Goal: Task Accomplishment & Management: Complete application form

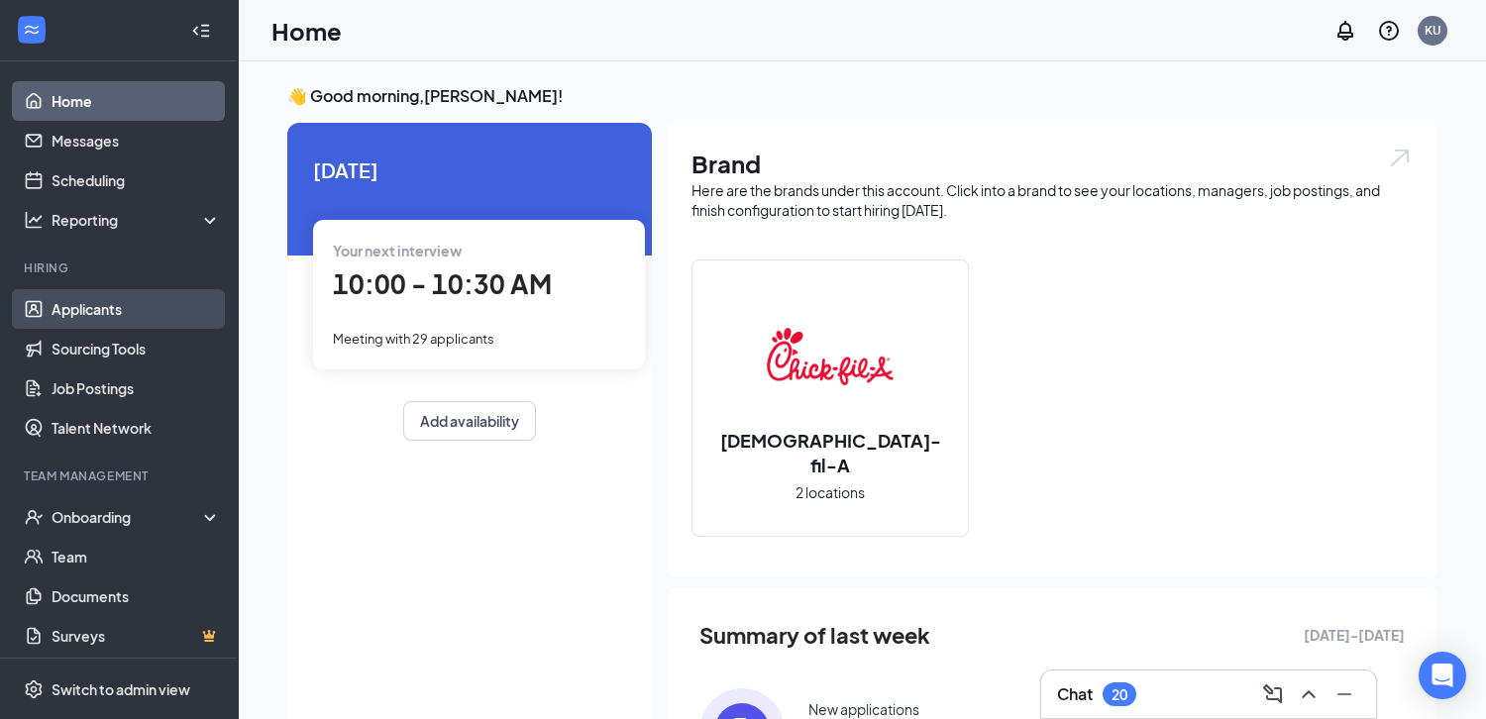
click at [178, 303] on link "Applicants" at bounding box center [136, 309] width 169 height 40
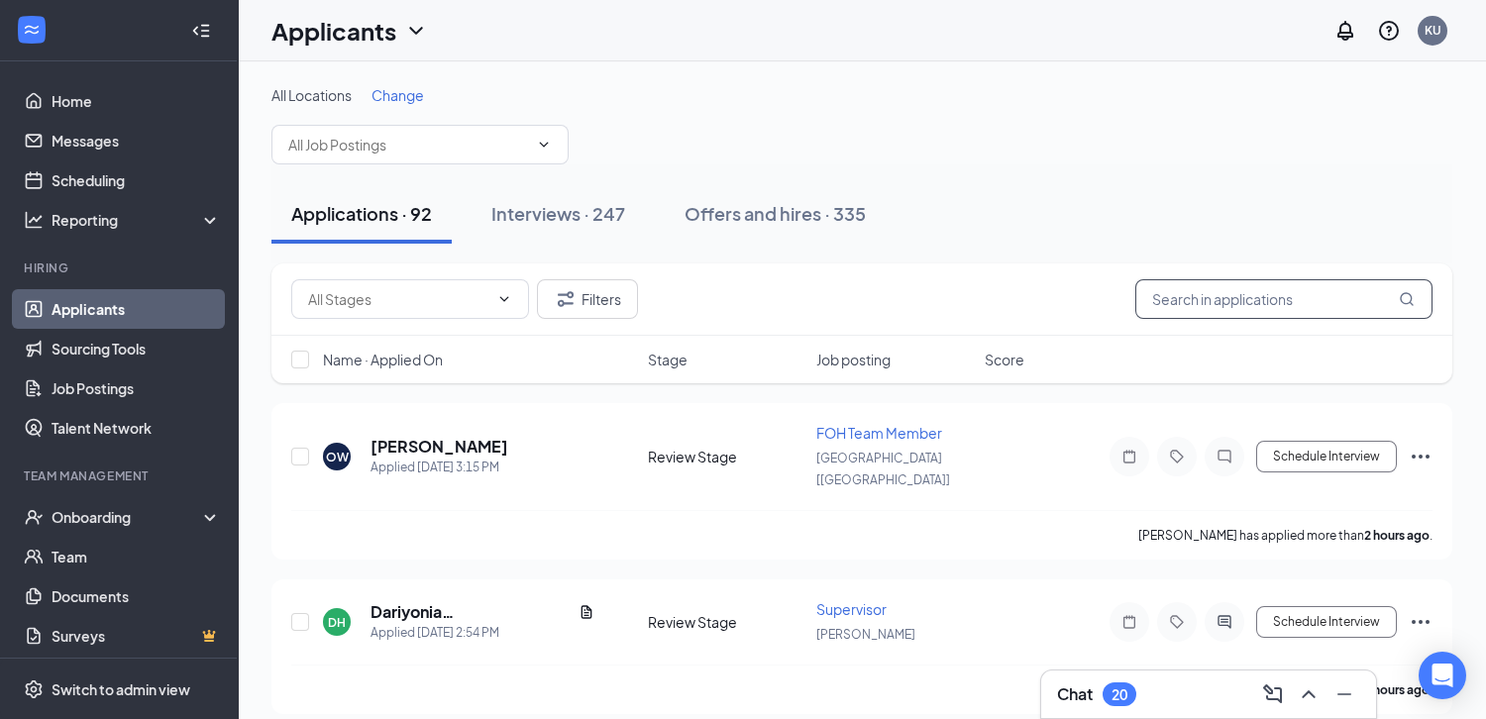
click at [1188, 296] on input "text" at bounding box center [1283, 299] width 297 height 40
type input "[PERSON_NAME]"
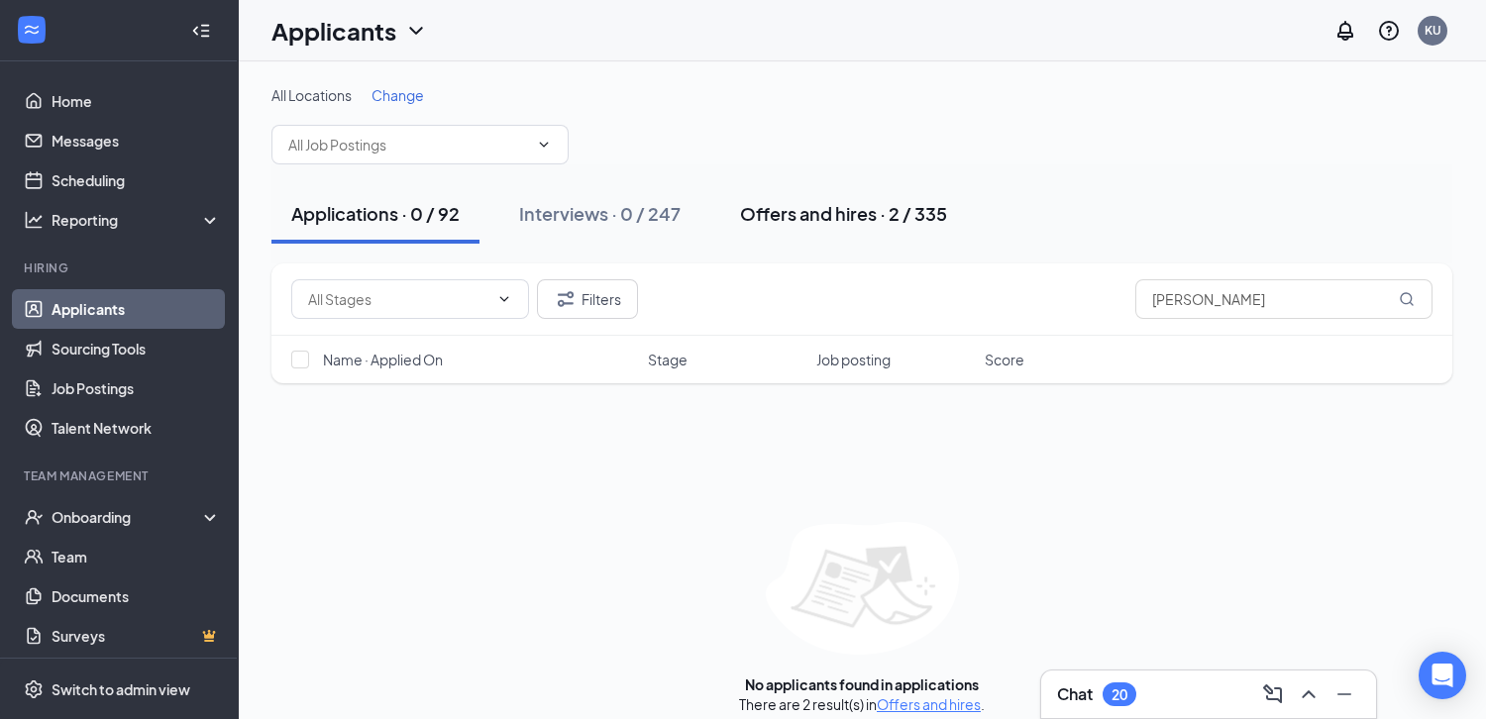
click at [882, 216] on div "Offers and hires · 2 / 335" at bounding box center [843, 213] width 207 height 25
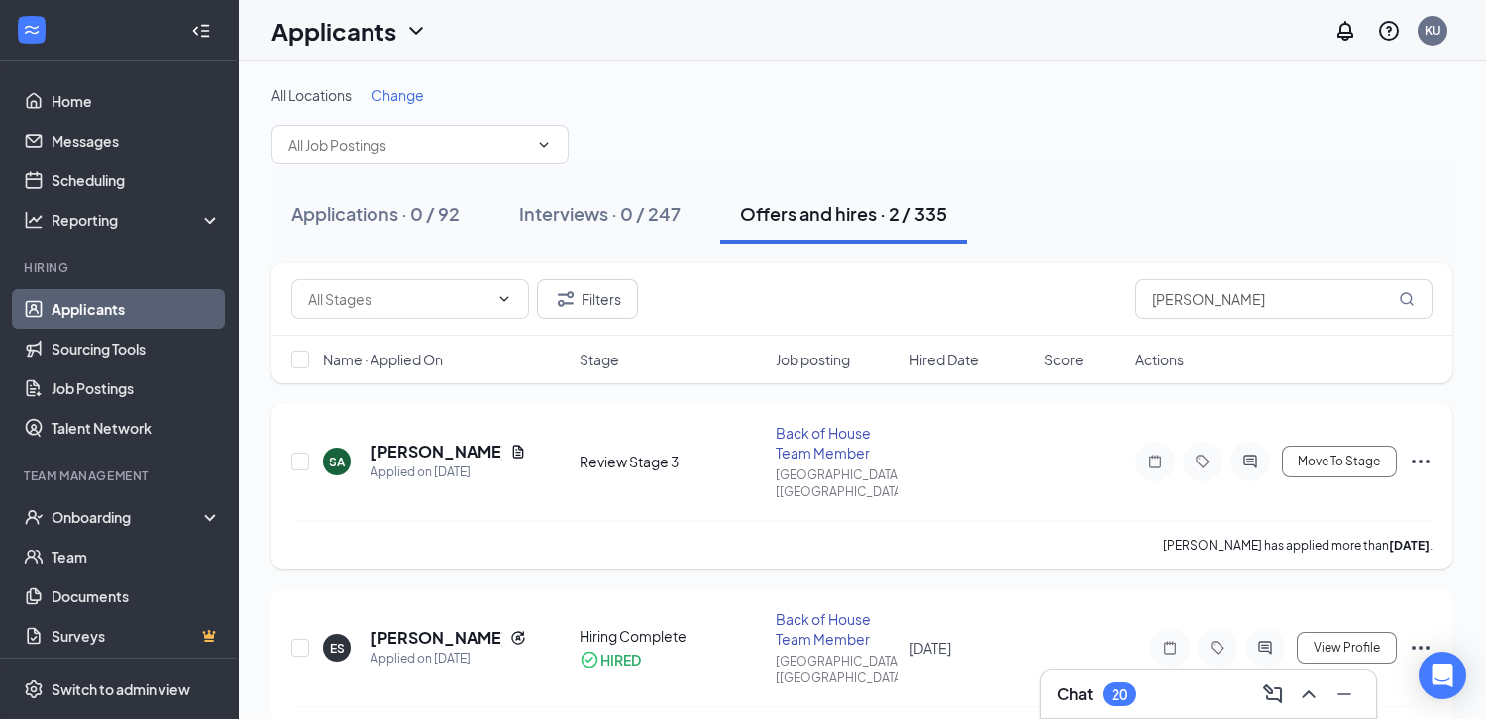
click at [1419, 450] on icon "Ellipses" at bounding box center [1421, 462] width 24 height 24
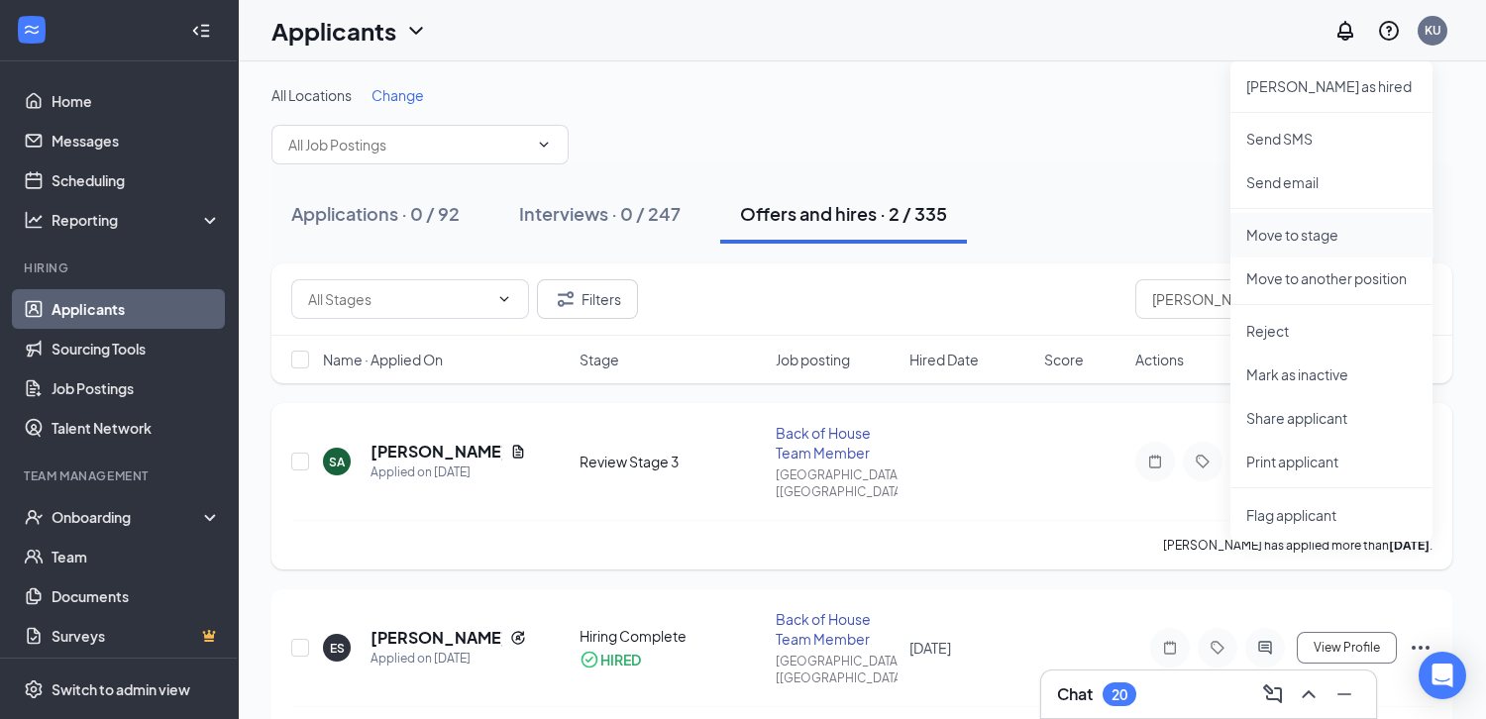
click at [1327, 238] on p "Move to stage" at bounding box center [1331, 235] width 170 height 20
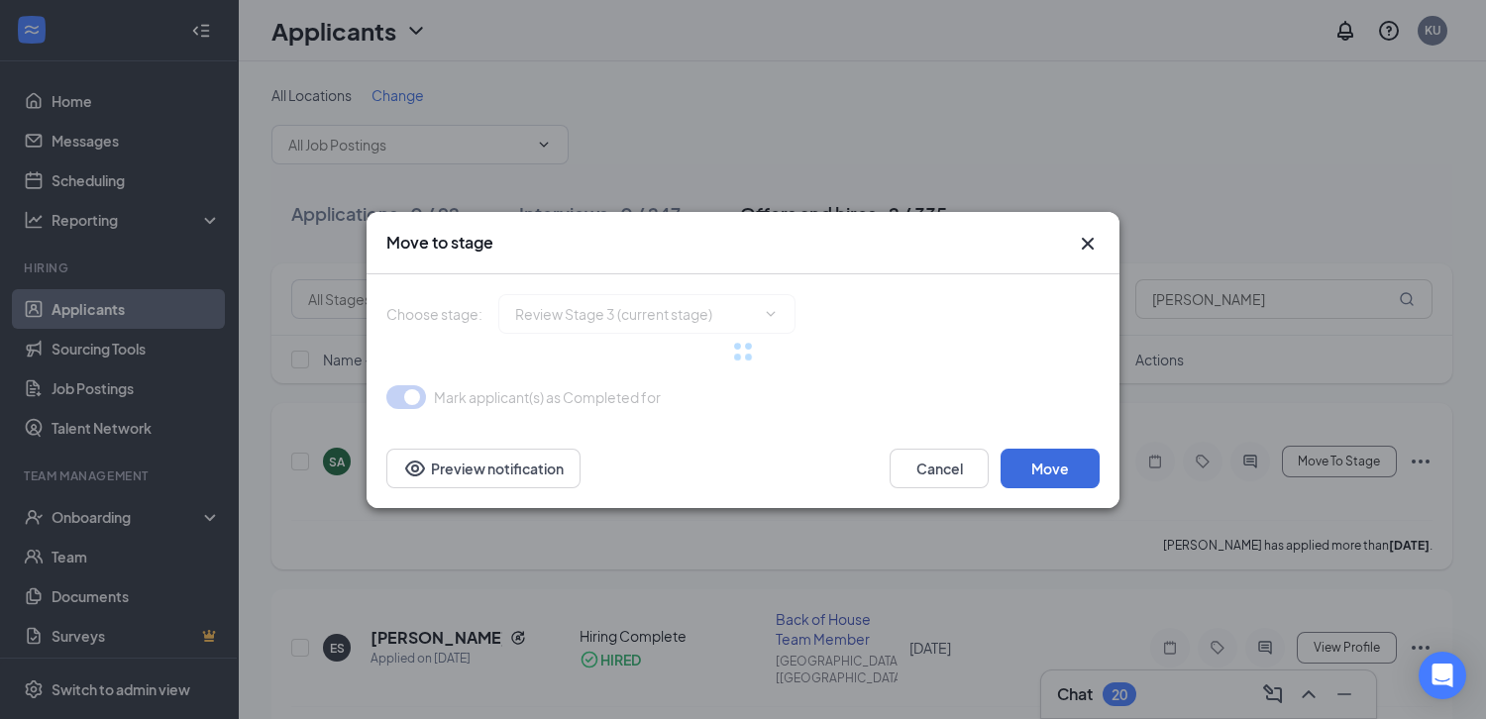
type input "Hiring Complete (final stage)"
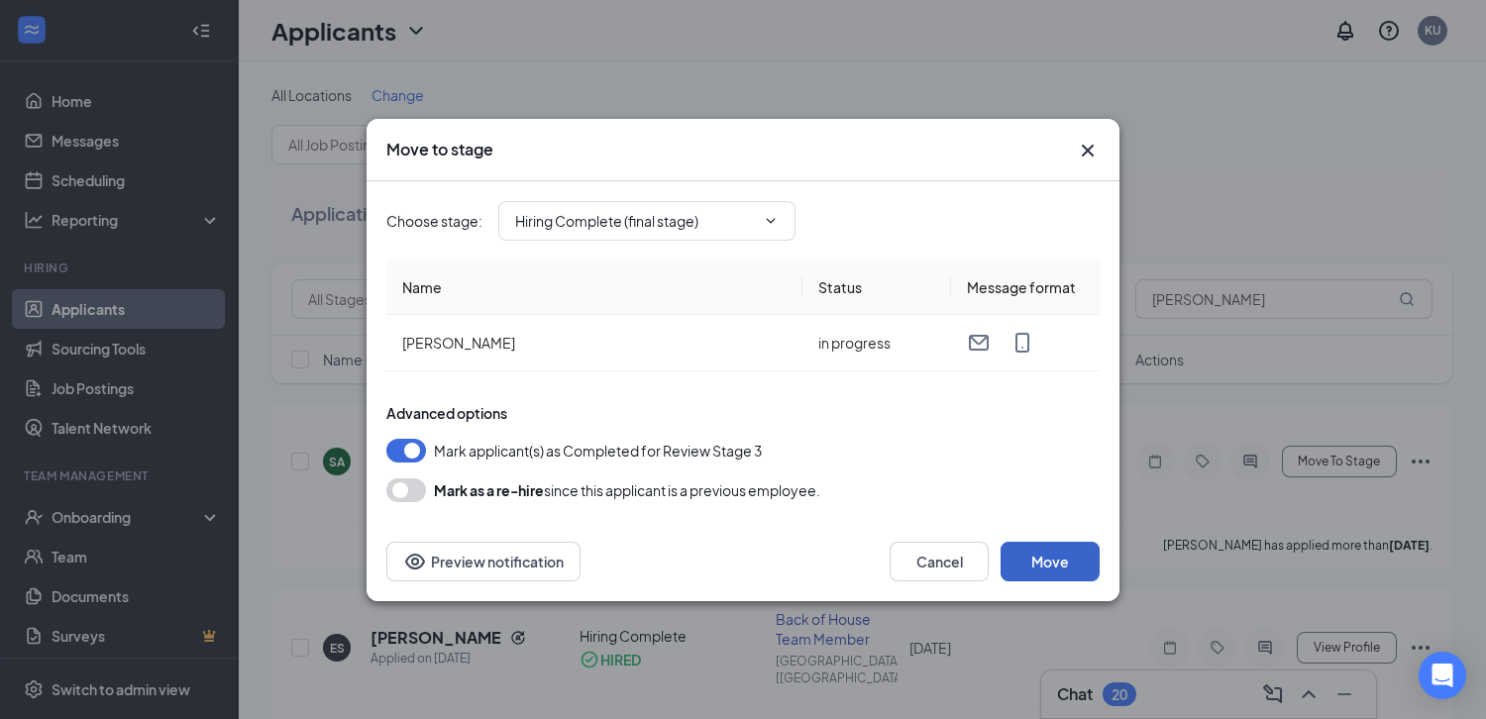
click at [1039, 565] on button "Move" at bounding box center [1050, 562] width 99 height 40
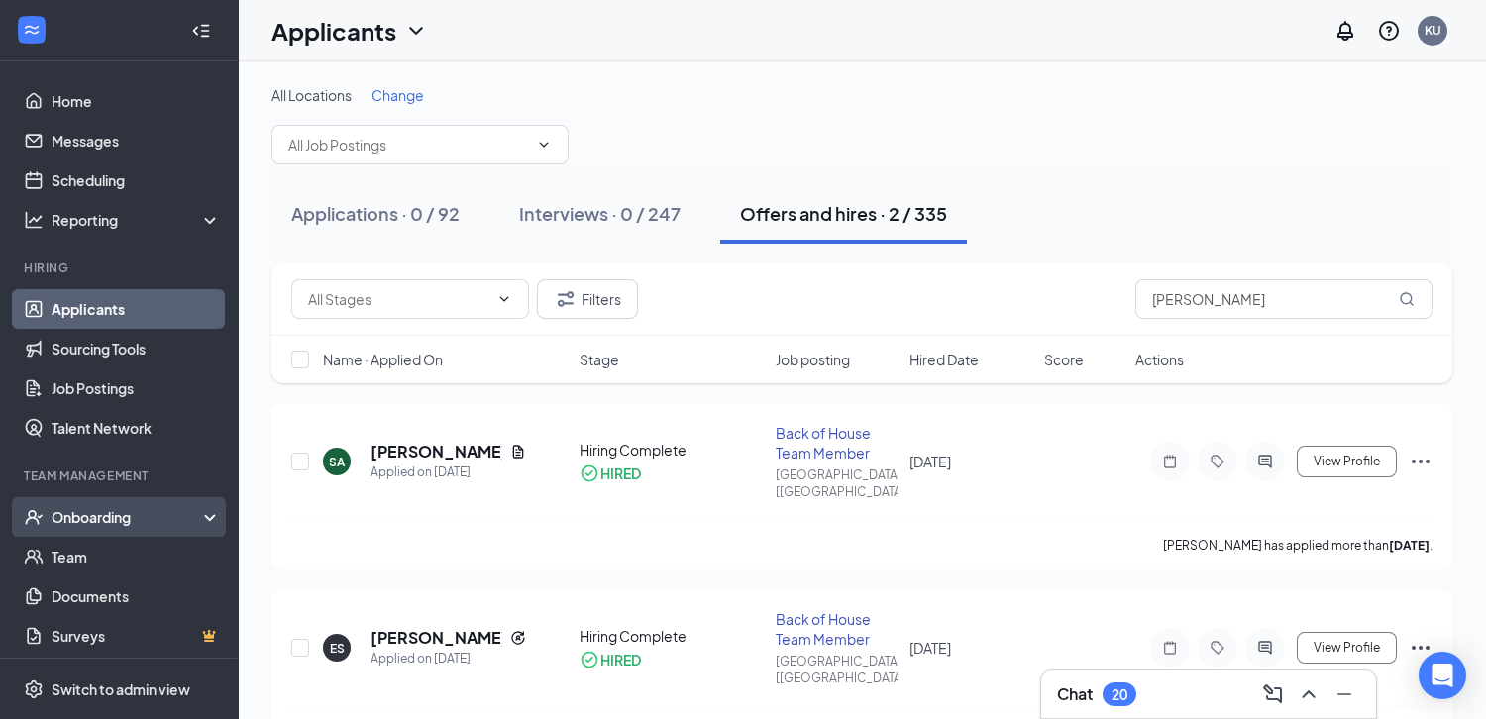
click at [151, 533] on div "Onboarding" at bounding box center [119, 517] width 238 height 40
click at [151, 557] on link "Overview" at bounding box center [136, 557] width 169 height 40
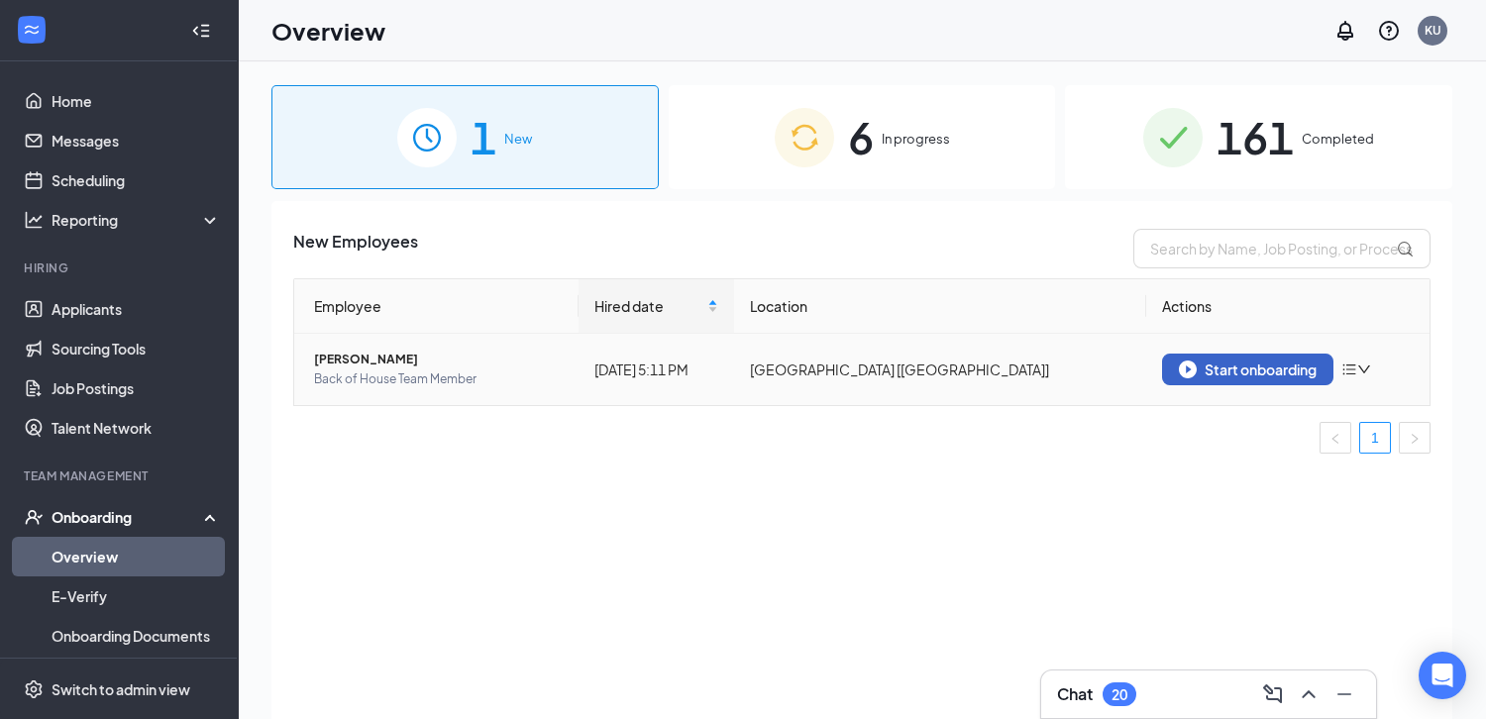
click at [1188, 367] on img "button" at bounding box center [1188, 370] width 18 height 18
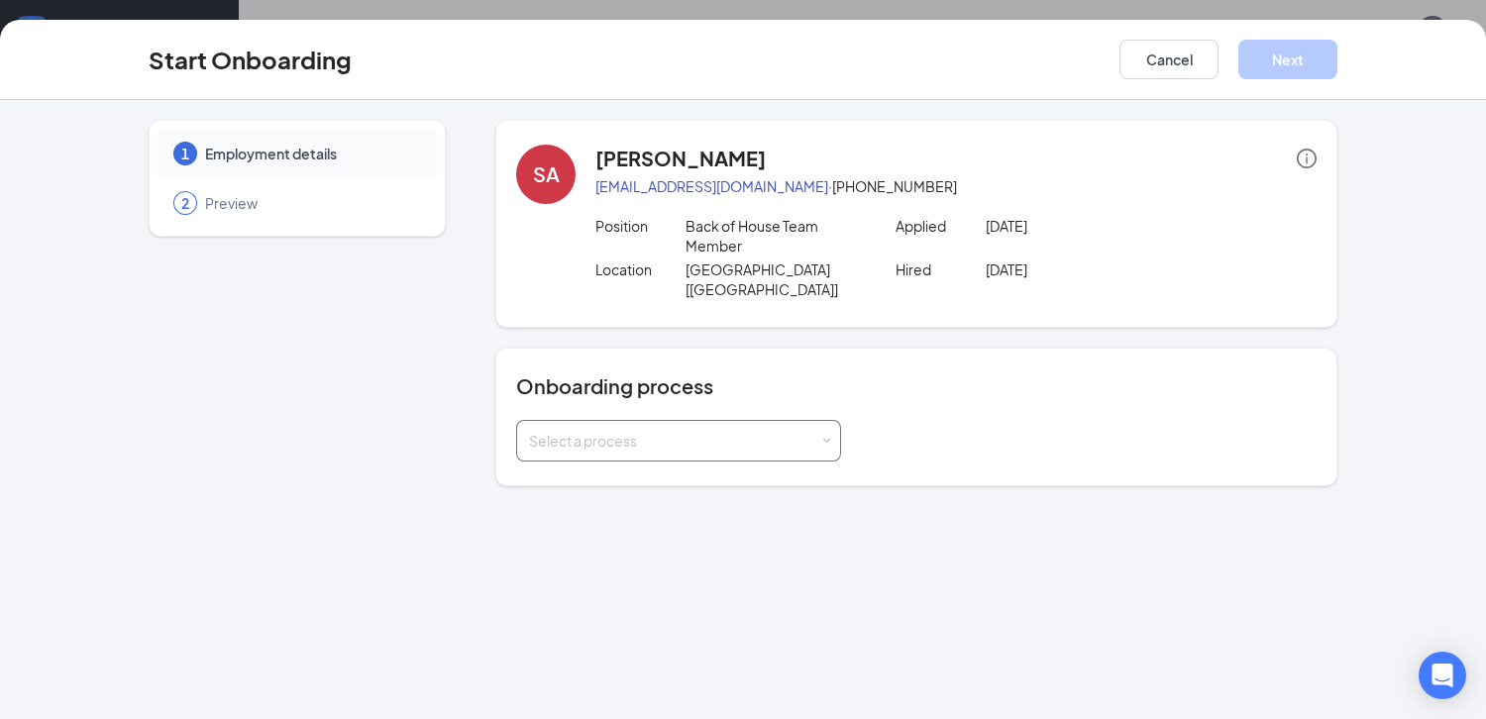
click at [748, 431] on div "Select a process" at bounding box center [678, 441] width 299 height 40
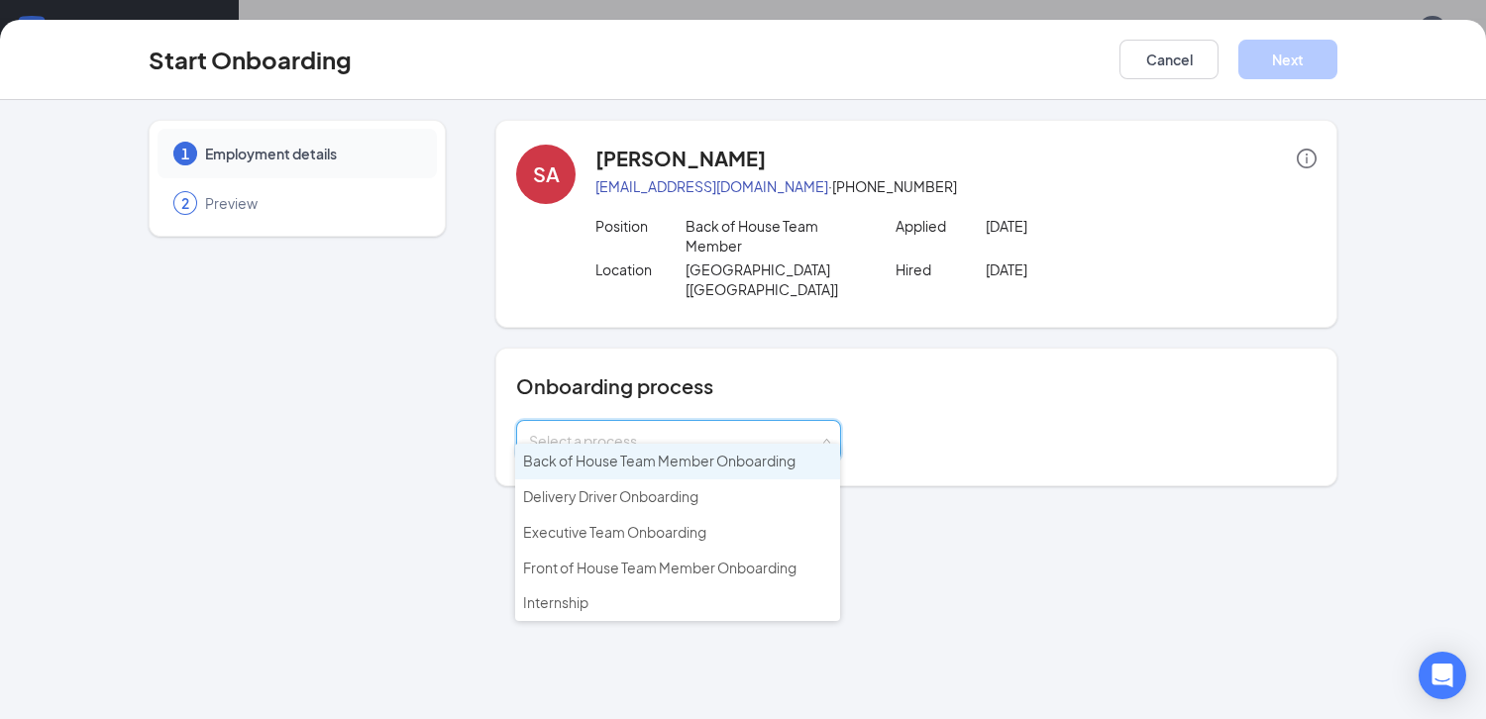
click at [762, 464] on span "Back of House Team Member Onboarding" at bounding box center [659, 461] width 272 height 18
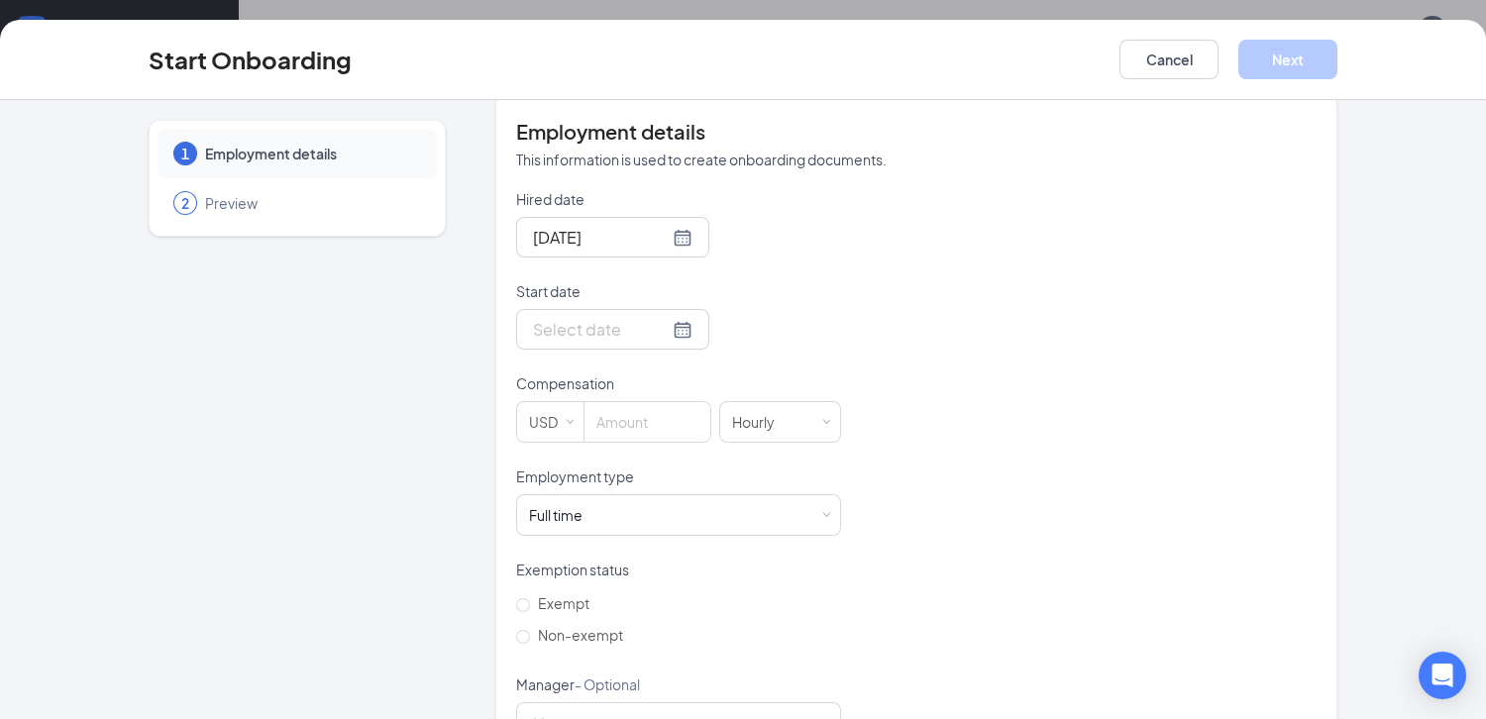
scroll to position [419, 0]
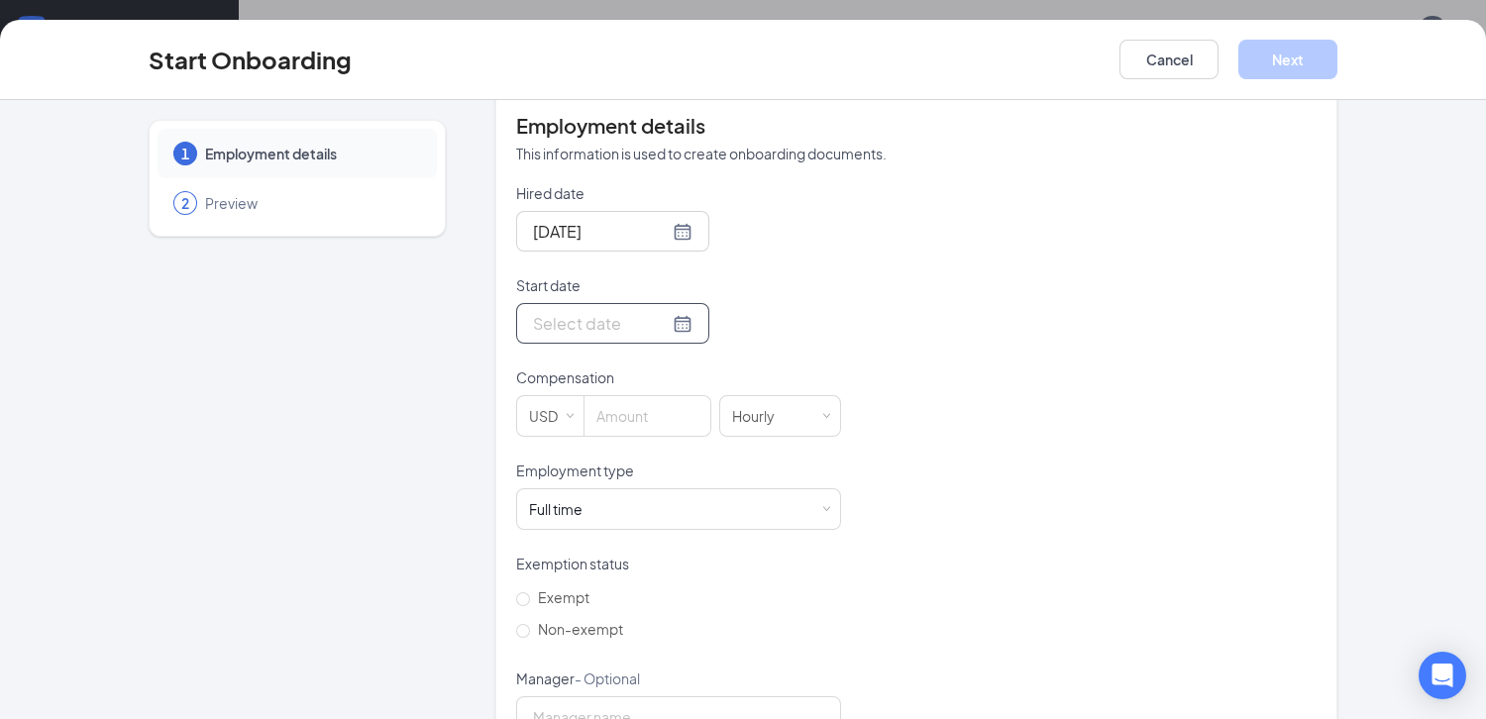
click at [599, 311] on input "Start date" at bounding box center [601, 323] width 136 height 25
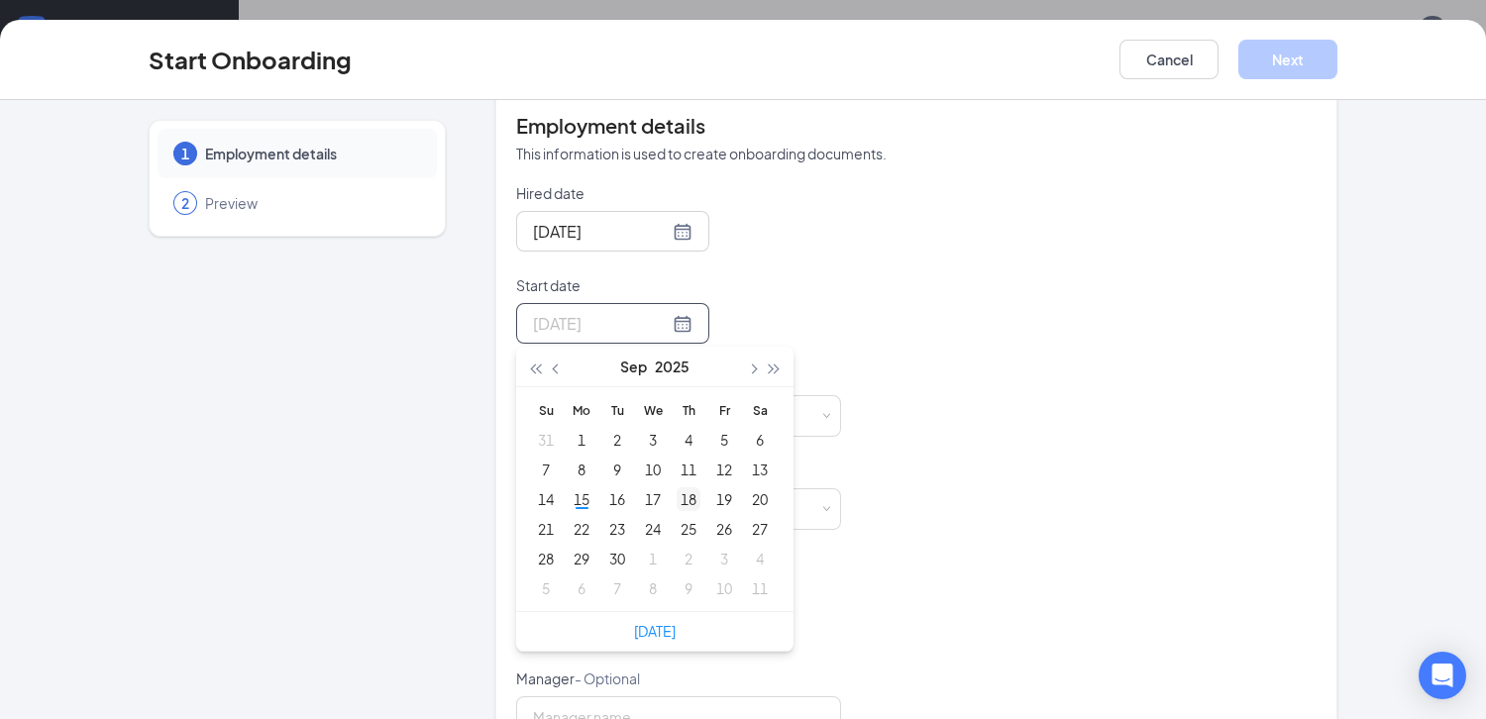
type input "[DATE]"
click at [695, 487] on div "18" at bounding box center [689, 499] width 24 height 24
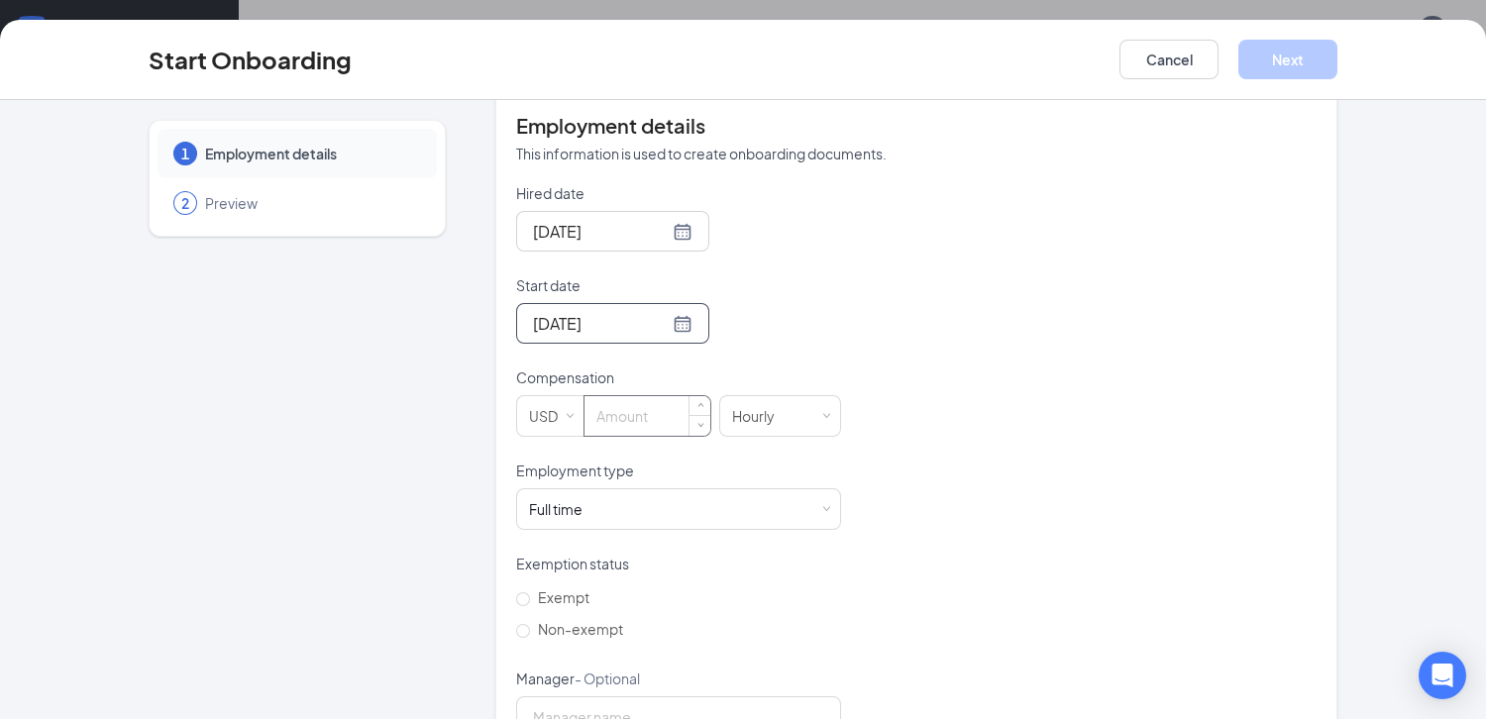
click at [648, 396] on input at bounding box center [648, 416] width 126 height 40
type input "12"
click at [817, 489] on div "Full time Works 30+ hours per week and is reasonably expected to work" at bounding box center [678, 509] width 299 height 40
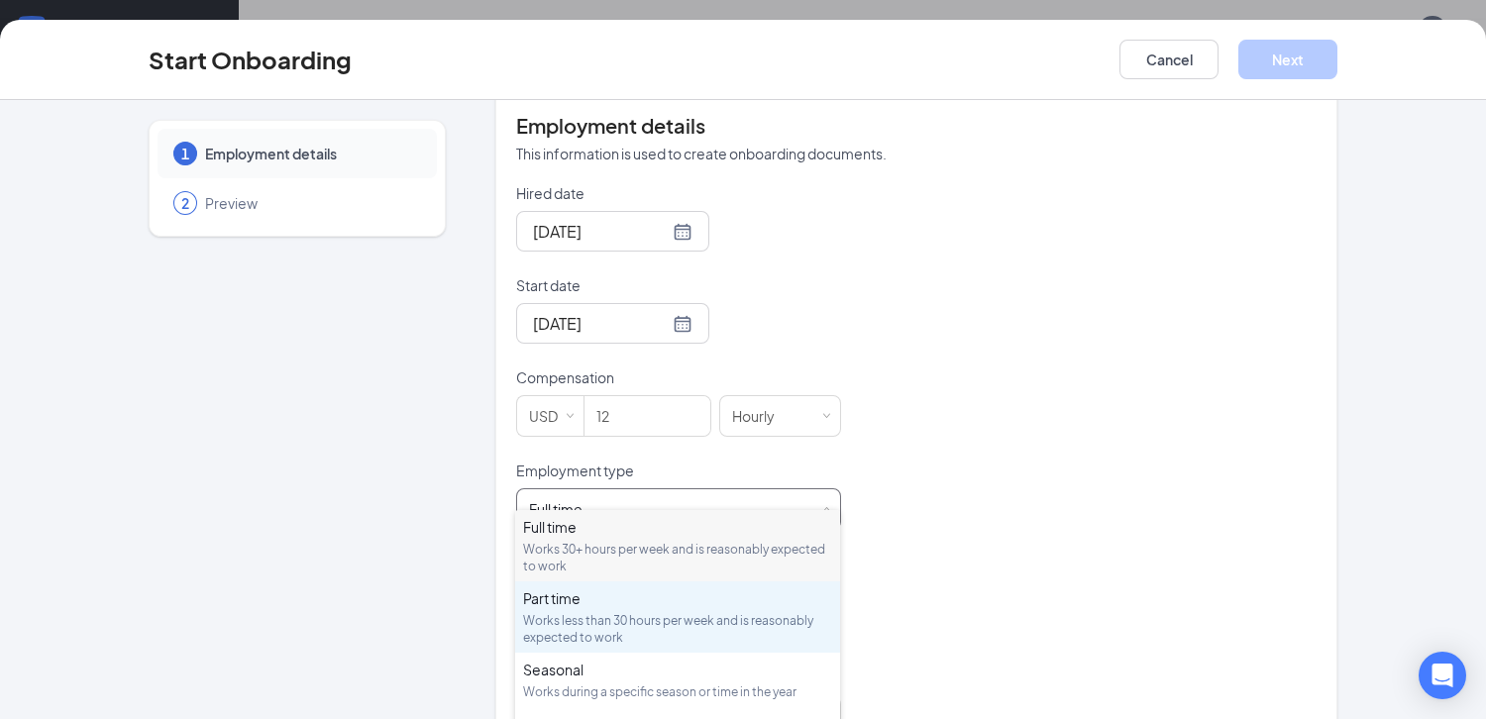
click at [771, 605] on div "Part time" at bounding box center [677, 599] width 309 height 20
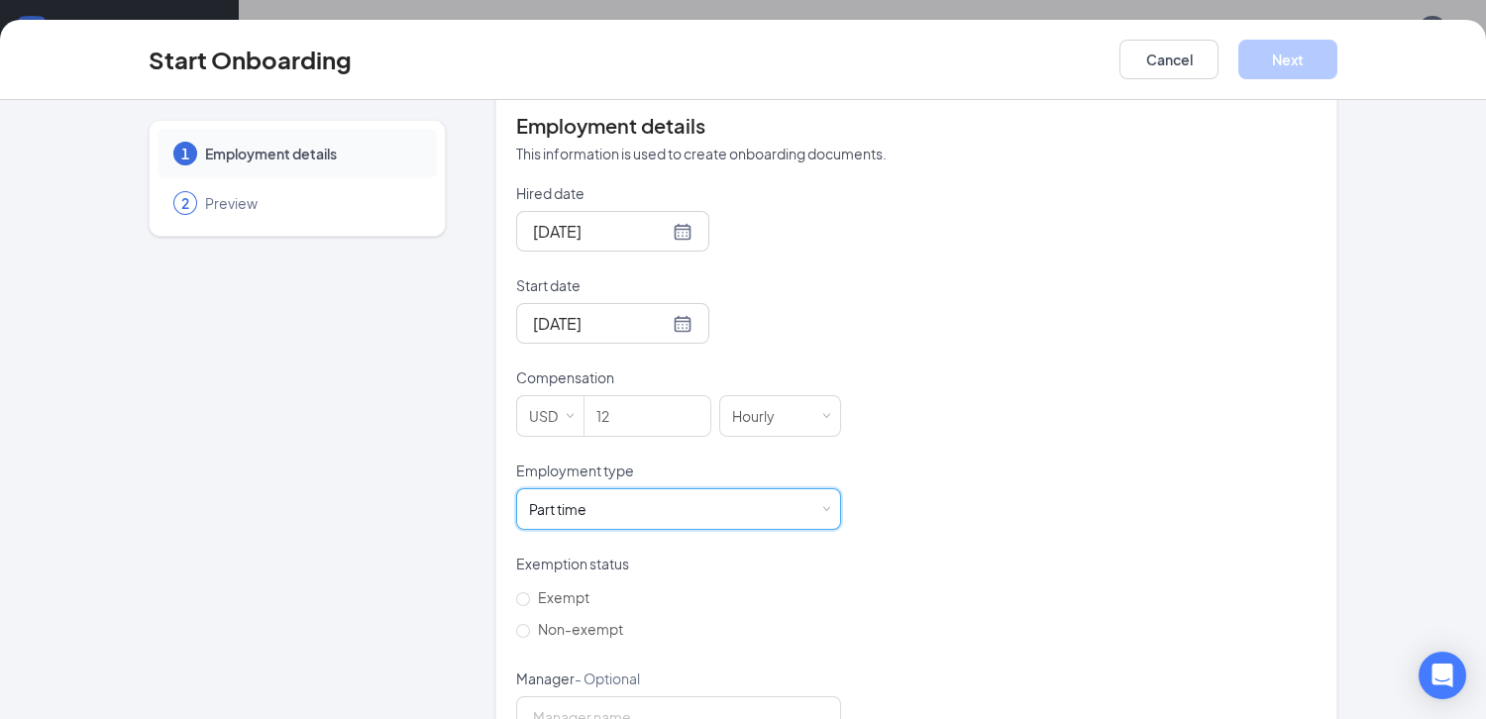
click at [893, 547] on div "Hired date [DATE] Start date [DATE] [DATE] Su Mo Tu We Th Fr Sa 31 1 2 3 4 5 6 …" at bounding box center [916, 460] width 801 height 555
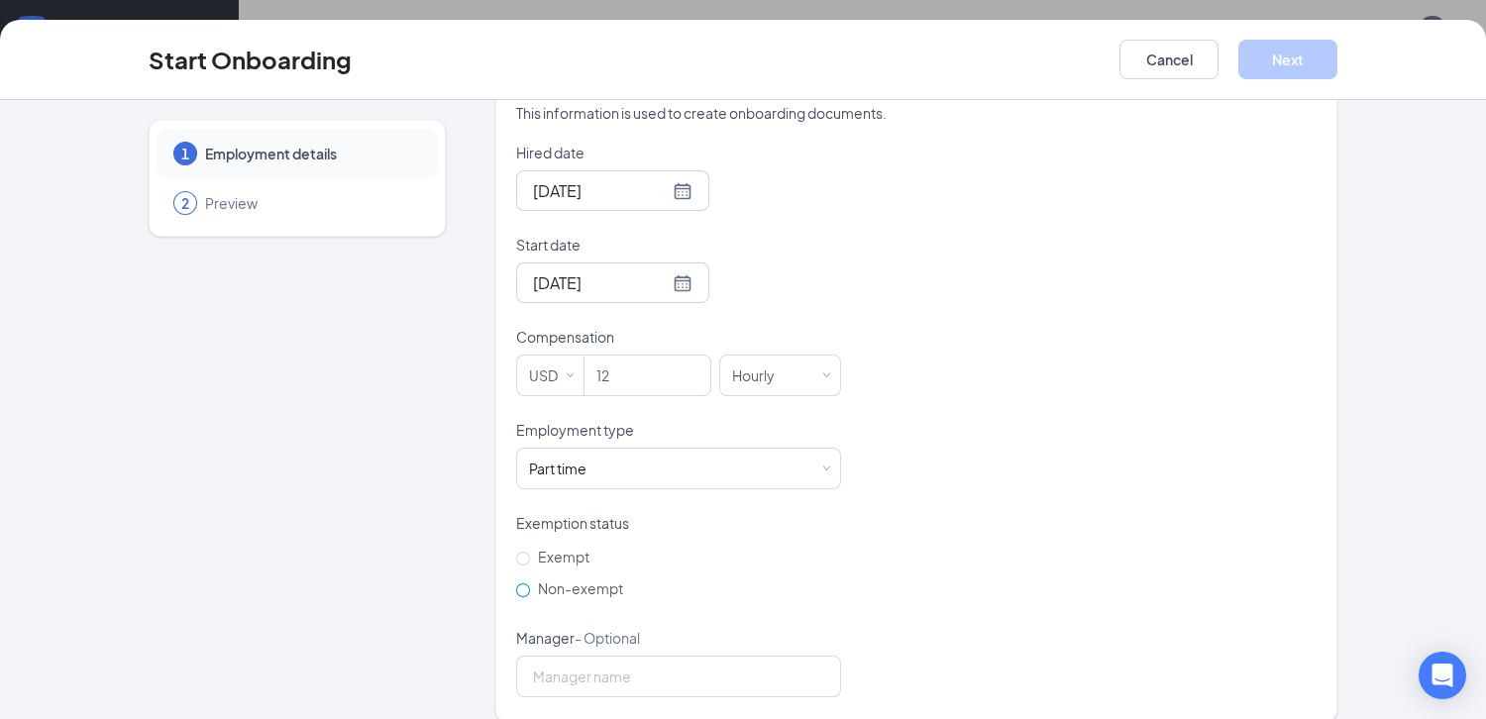
click at [603, 580] on span "Non-exempt" at bounding box center [580, 589] width 101 height 18
click at [530, 584] on input "Non-exempt" at bounding box center [523, 591] width 14 height 14
radio input "true"
click at [1275, 54] on button "Next" at bounding box center [1287, 60] width 99 height 40
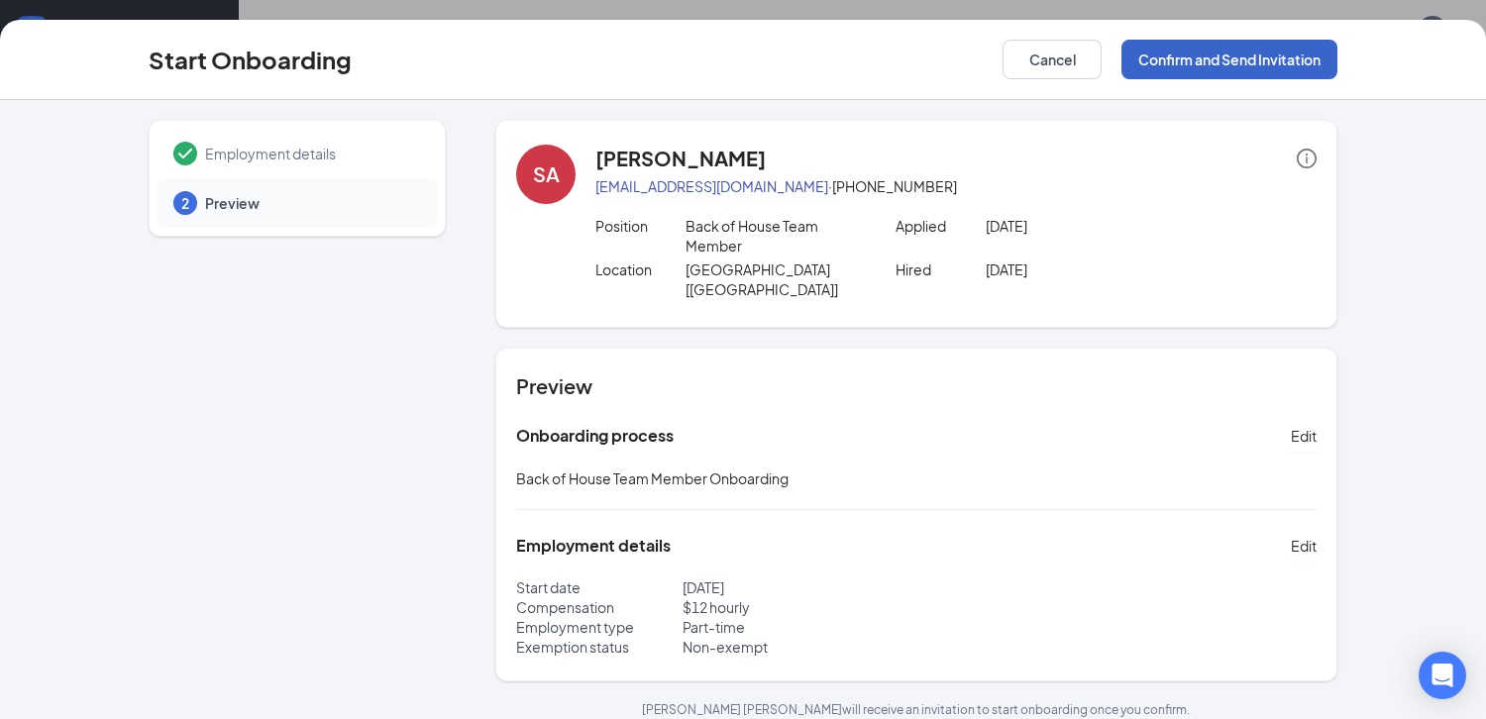
click at [1252, 69] on button "Confirm and Send Invitation" at bounding box center [1230, 60] width 216 height 40
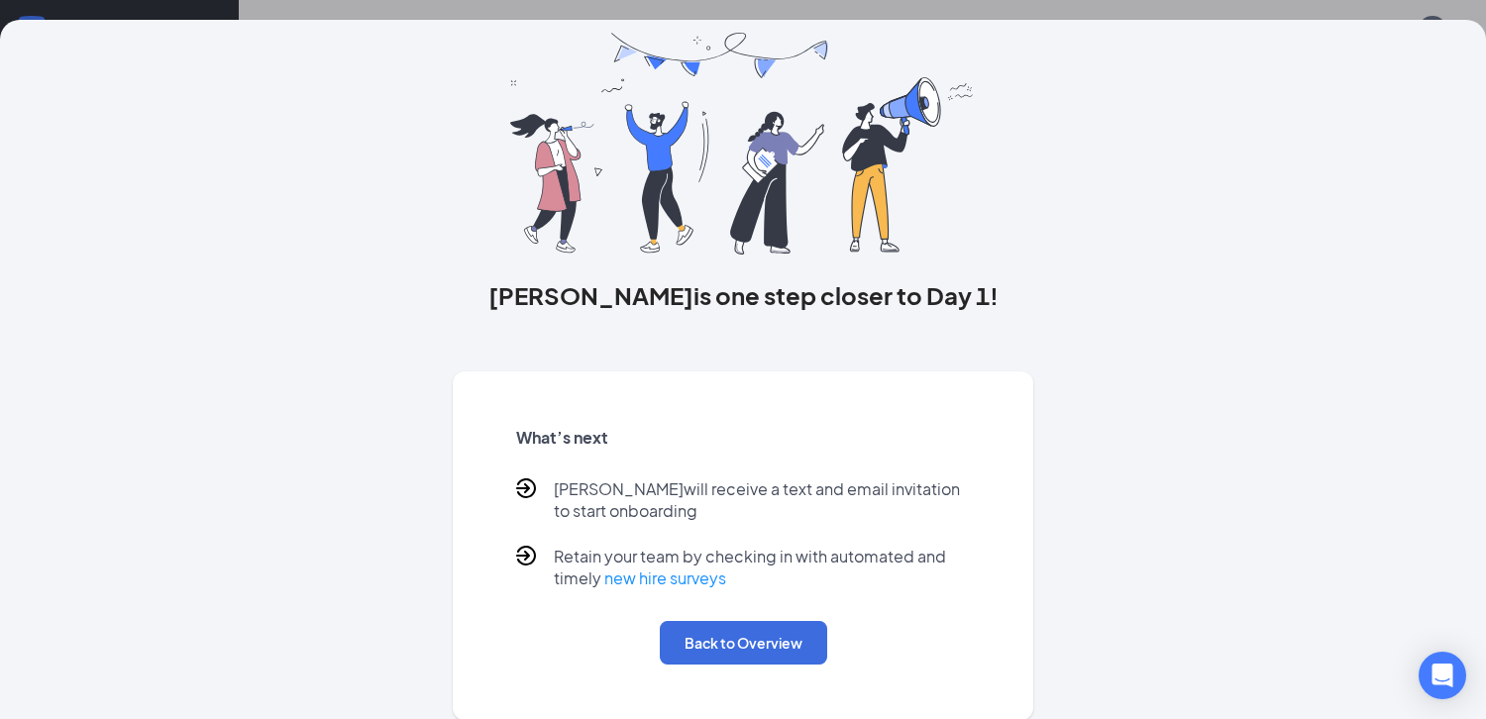
scroll to position [65, 0]
click at [806, 650] on button "Back to Overview" at bounding box center [743, 644] width 167 height 44
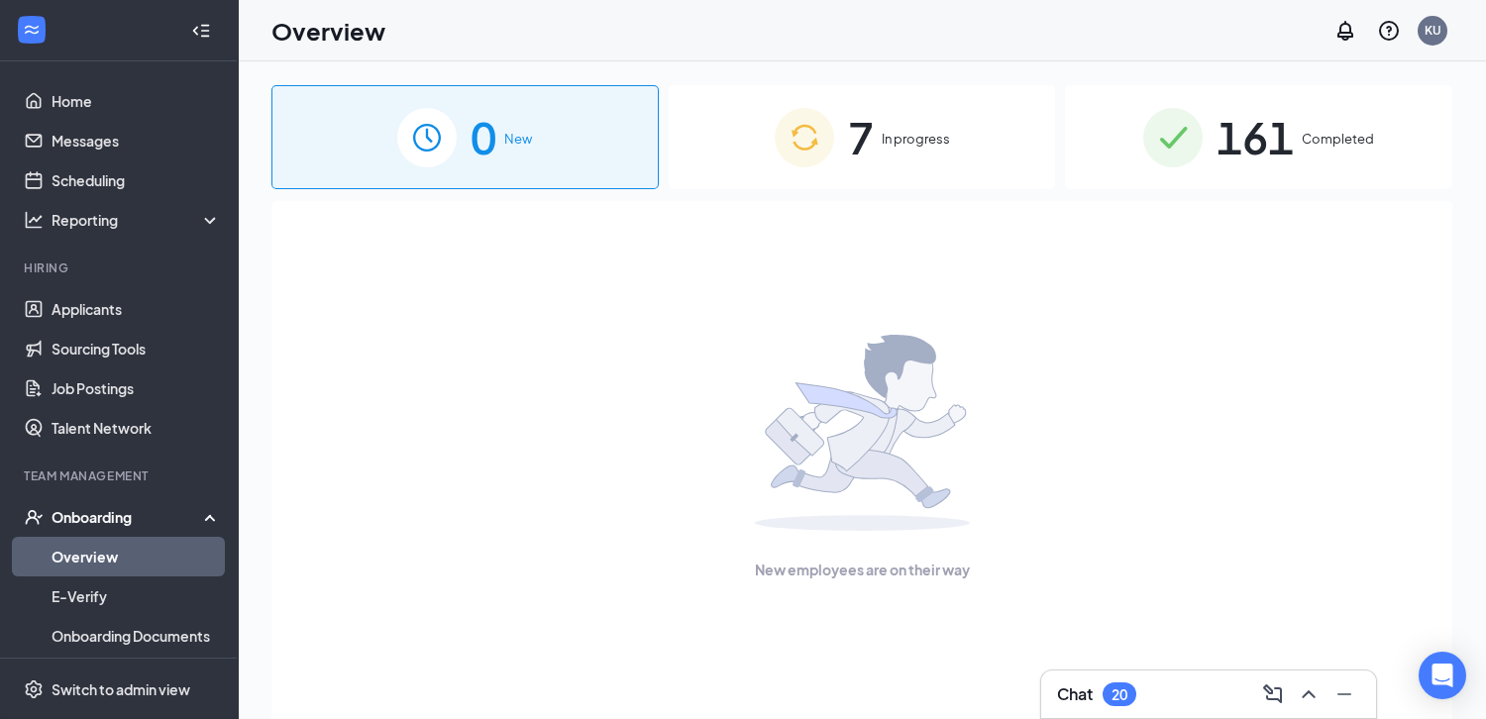
scroll to position [0, 0]
click at [809, 135] on img at bounding box center [804, 137] width 59 height 59
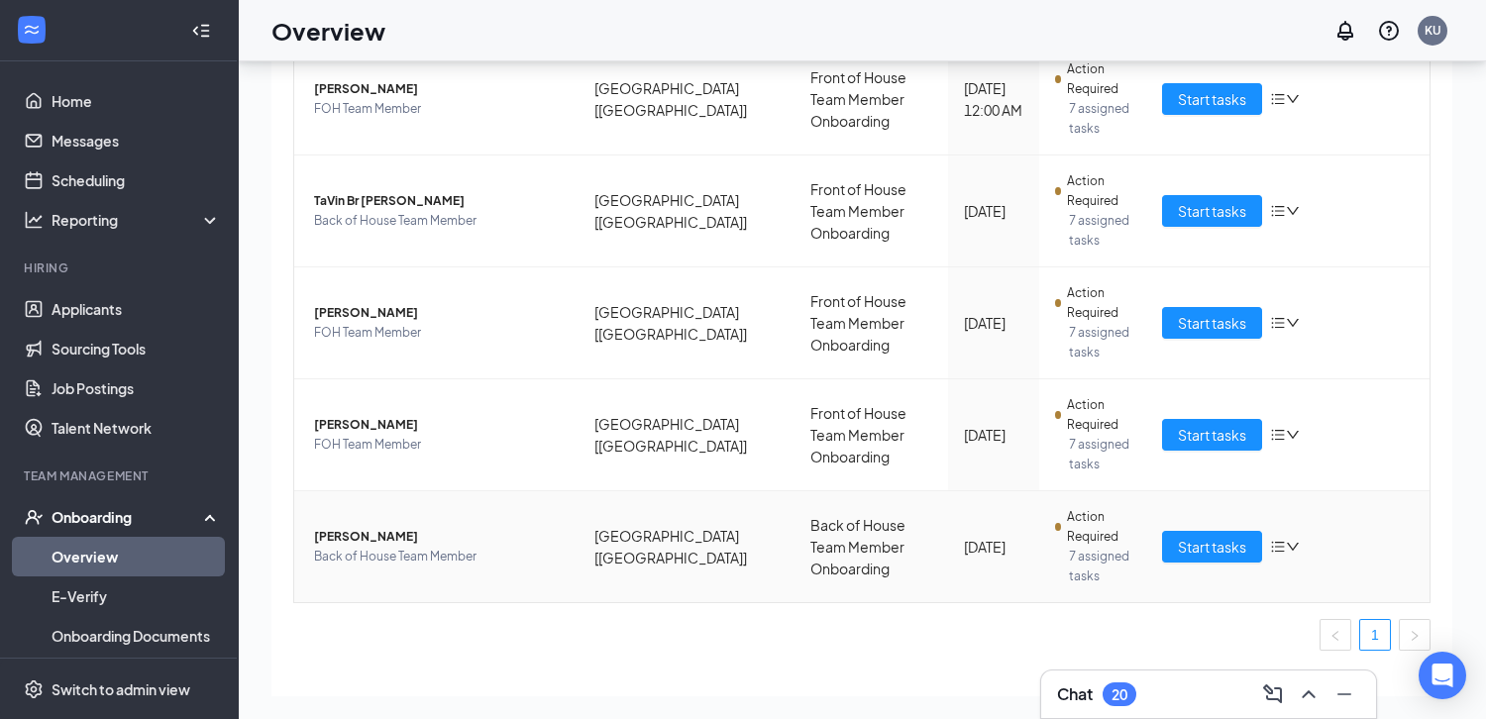
scroll to position [450, 0]
